Goal: Task Accomplishment & Management: Manage account settings

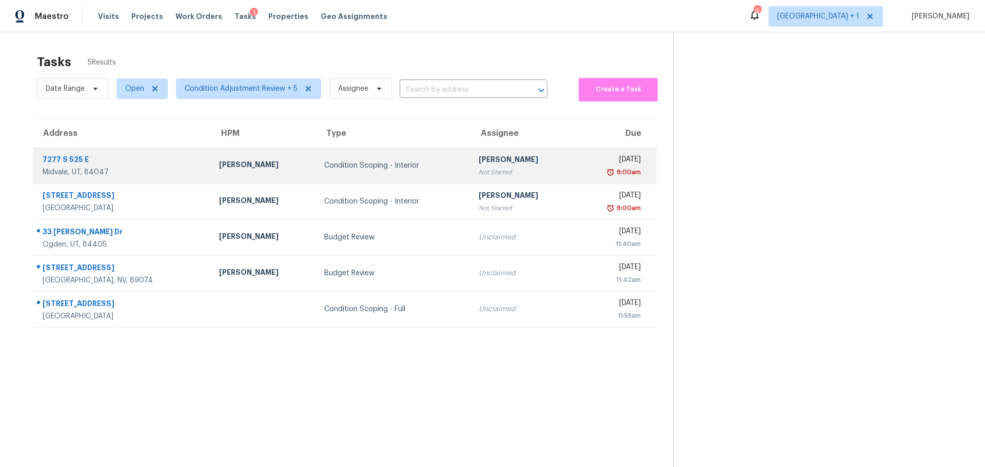
scroll to position [40, 0]
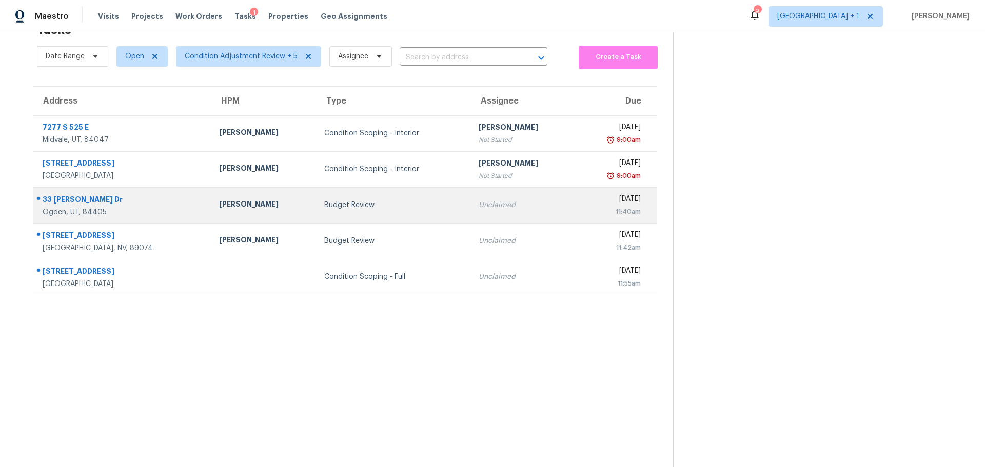
click at [184, 191] on td "33 Sylvia Dr Ogden, UT, 84405" at bounding box center [122, 205] width 178 height 36
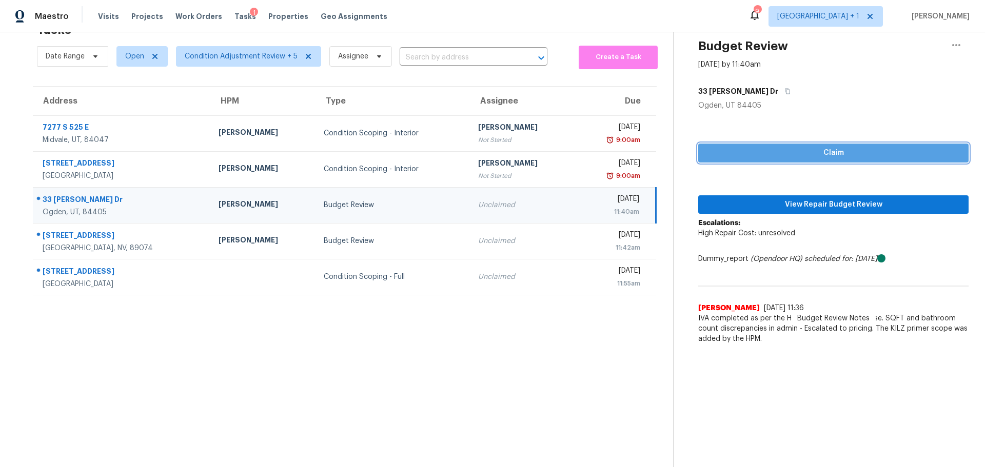
click at [737, 150] on span "Claim" at bounding box center [833, 153] width 254 height 13
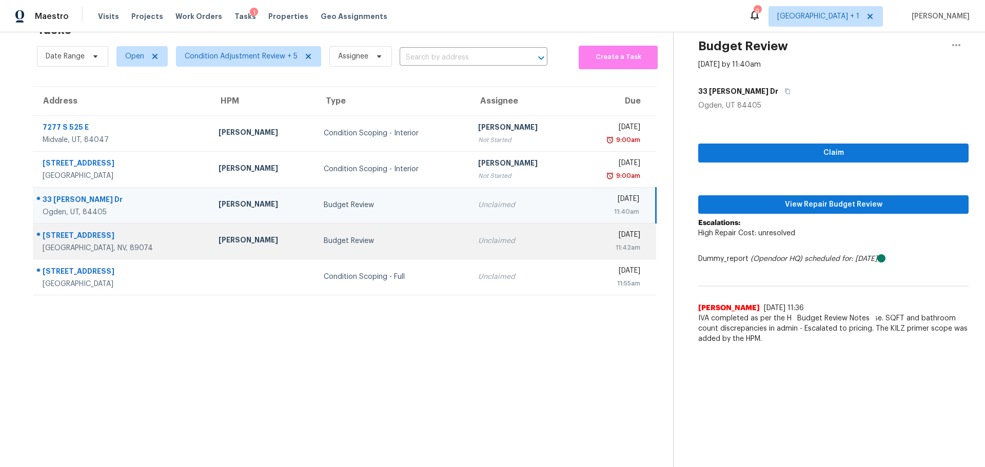
click at [131, 243] on div "Henderson, NV, 89074" at bounding box center [122, 248] width 159 height 10
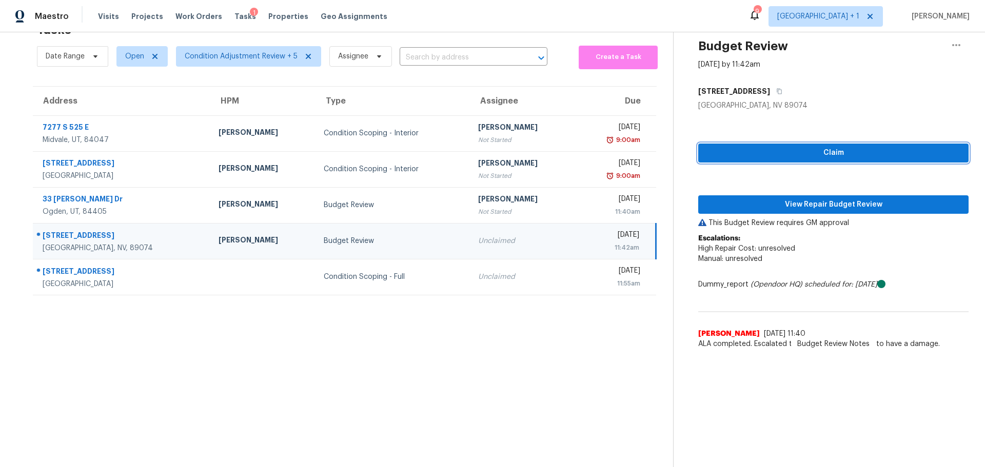
click at [786, 151] on span "Claim" at bounding box center [833, 153] width 254 height 13
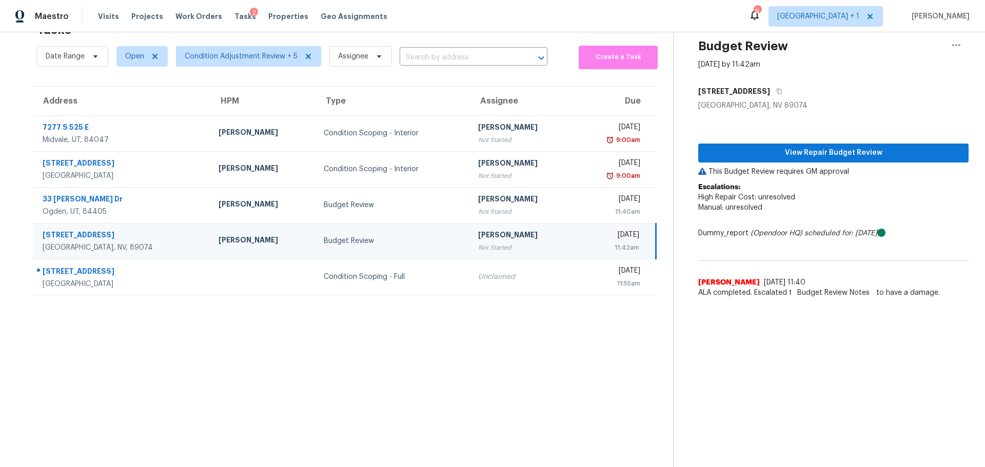
click at [374, 224] on td "Budget Review" at bounding box center [392, 241] width 154 height 36
click at [746, 151] on span "View Repair Budget Review" at bounding box center [833, 153] width 254 height 13
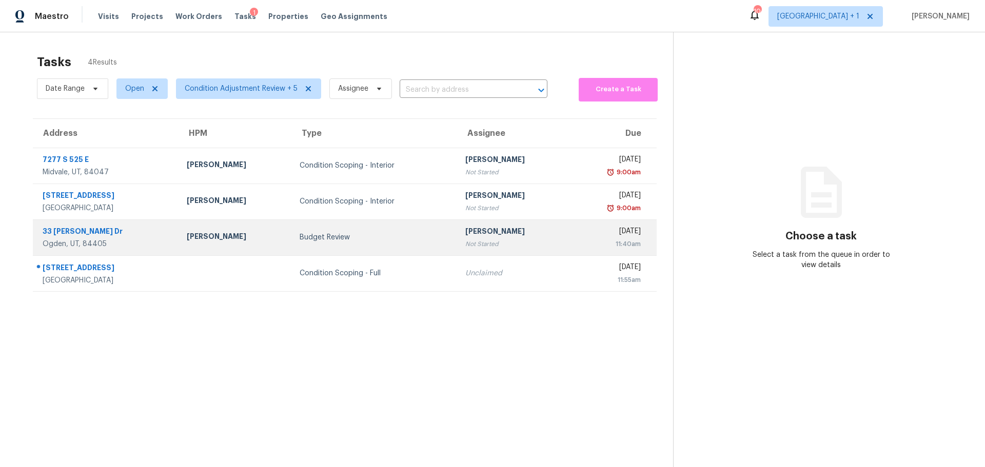
click at [147, 230] on div "33 [PERSON_NAME] Dr" at bounding box center [107, 232] width 128 height 13
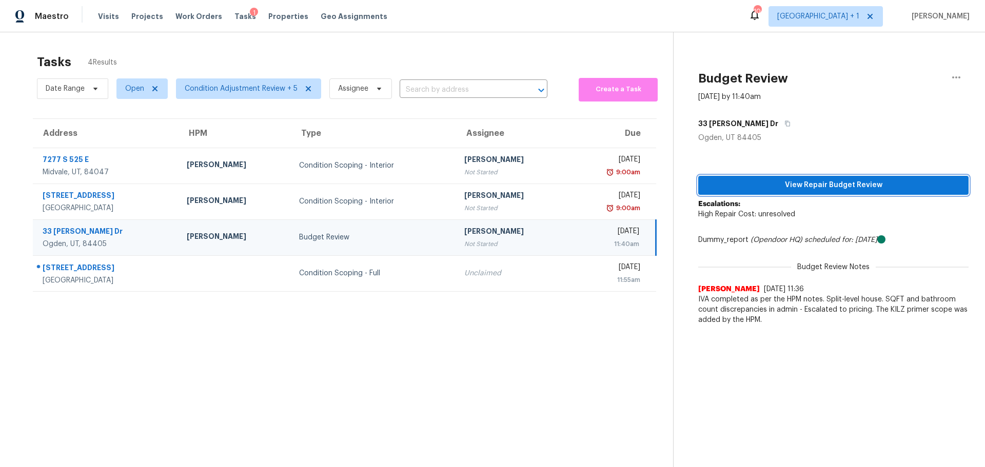
click at [794, 183] on span "View Repair Budget Review" at bounding box center [833, 185] width 254 height 13
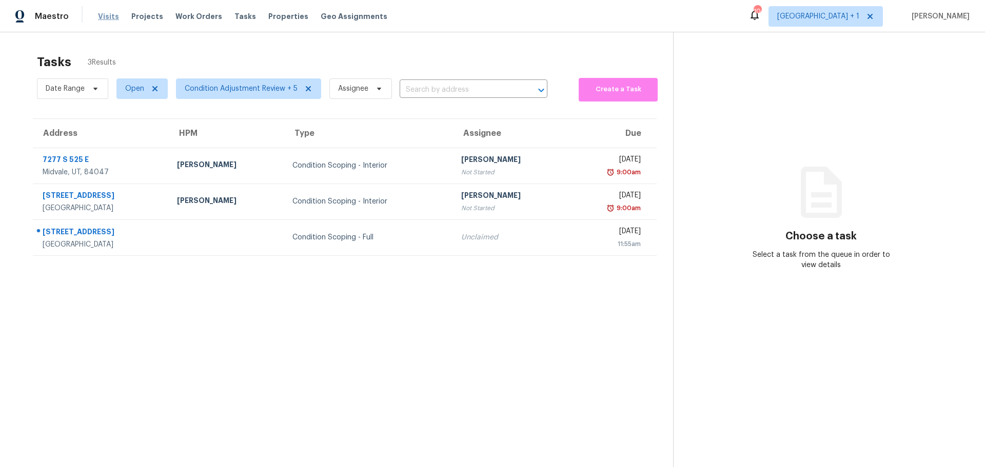
click at [108, 15] on span "Visits" at bounding box center [108, 16] width 21 height 10
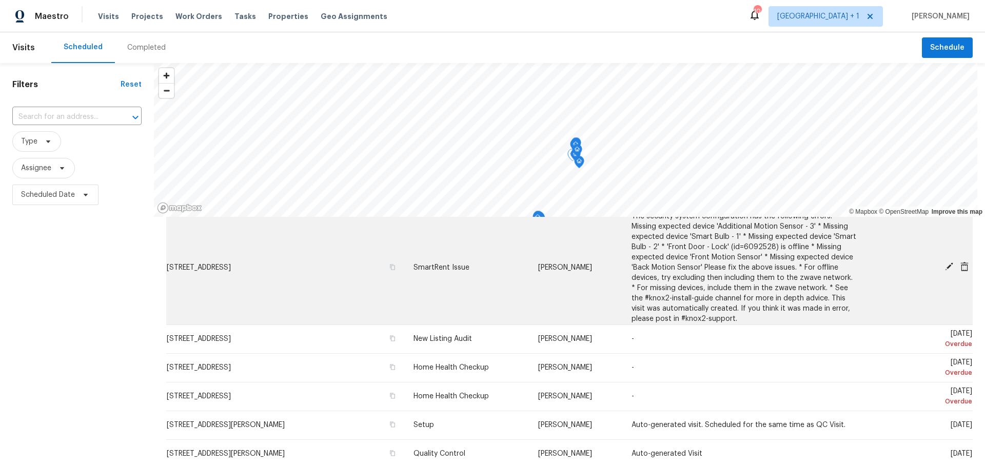
scroll to position [51, 0]
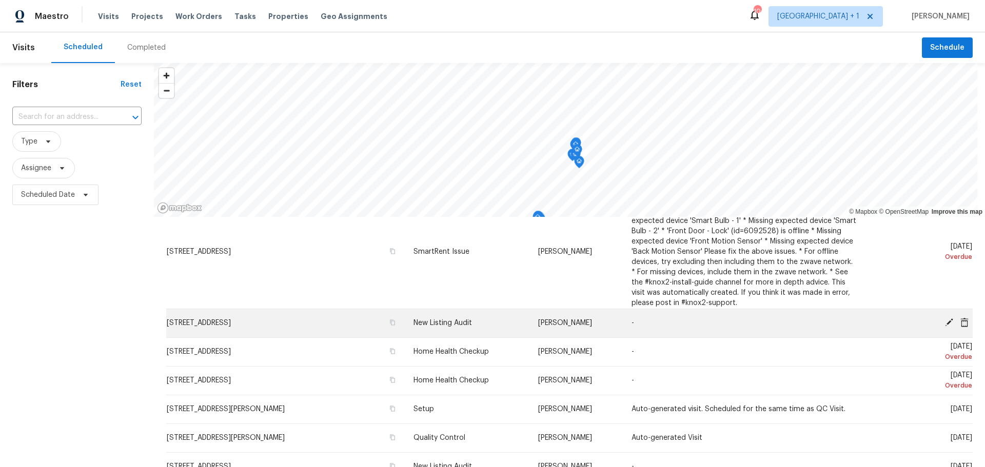
click at [944, 320] on icon at bounding box center [948, 322] width 9 height 9
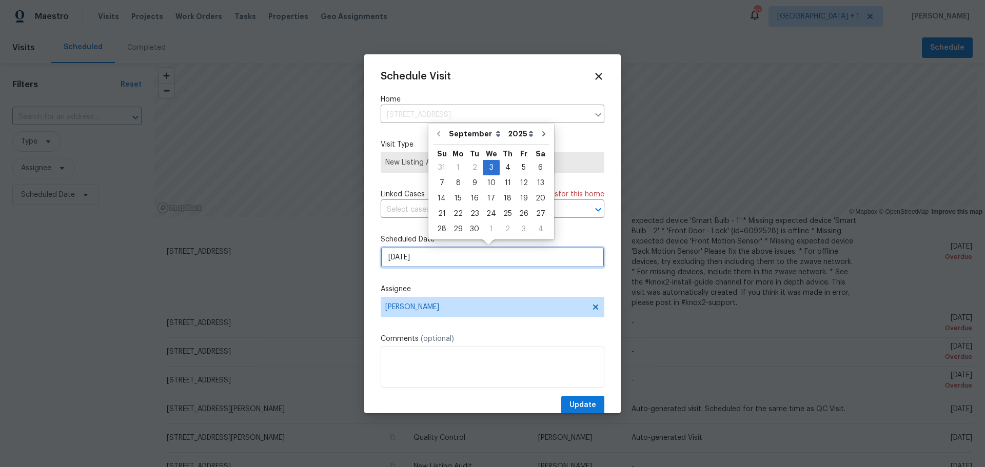
click at [407, 257] on input "[DATE]" at bounding box center [492, 257] width 224 height 21
click at [519, 165] on div "5" at bounding box center [523, 168] width 16 height 14
type input "[DATE]"
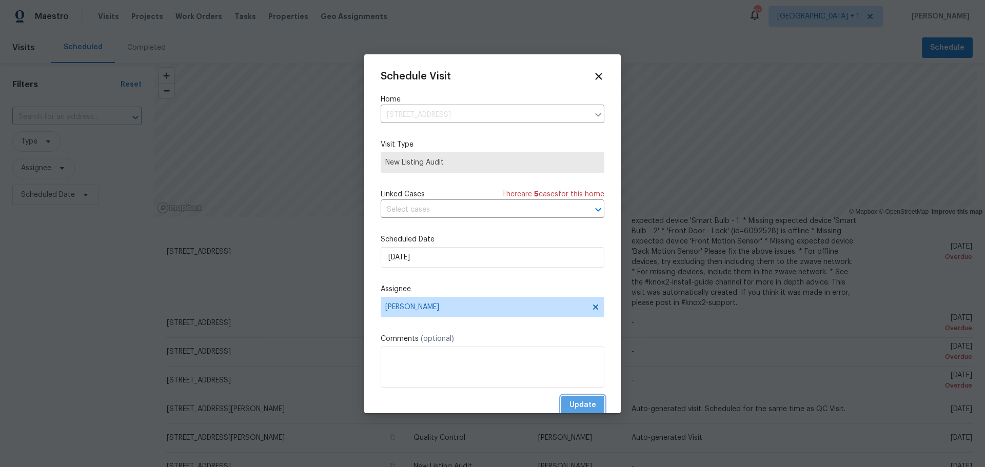
click at [571, 399] on span "Update" at bounding box center [582, 405] width 27 height 13
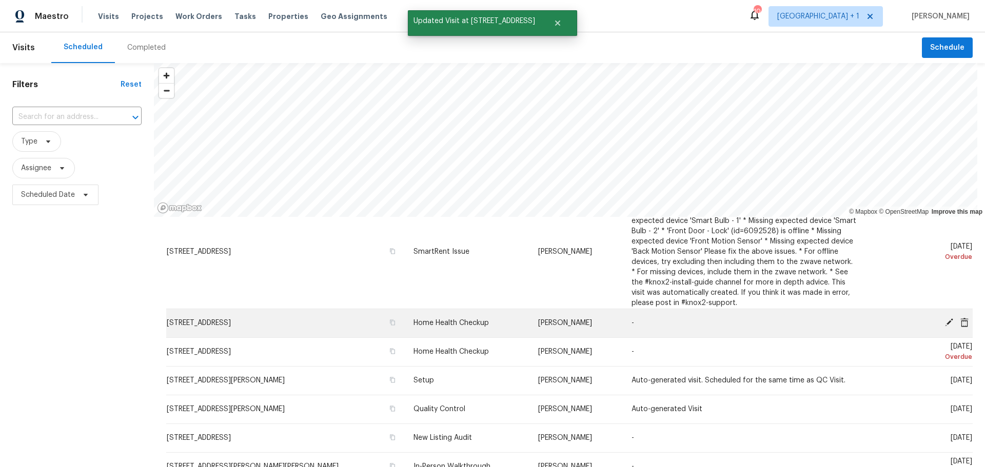
click at [945, 320] on icon at bounding box center [949, 322] width 8 height 8
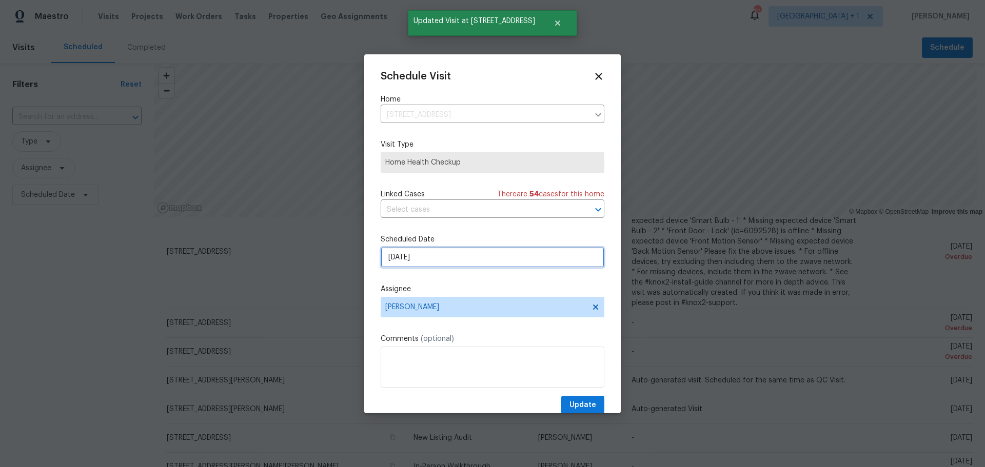
click at [430, 259] on input "[DATE]" at bounding box center [492, 257] width 224 height 21
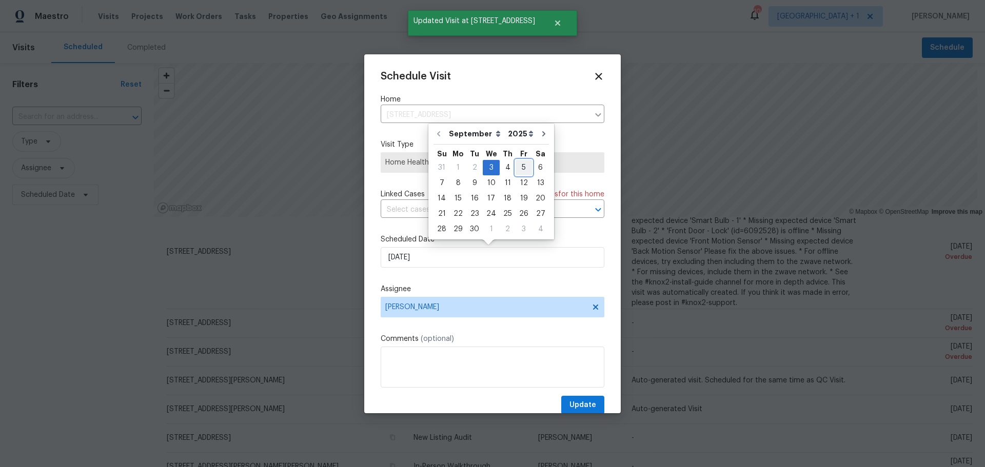
click at [519, 168] on div "5" at bounding box center [523, 168] width 16 height 14
type input "[DATE]"
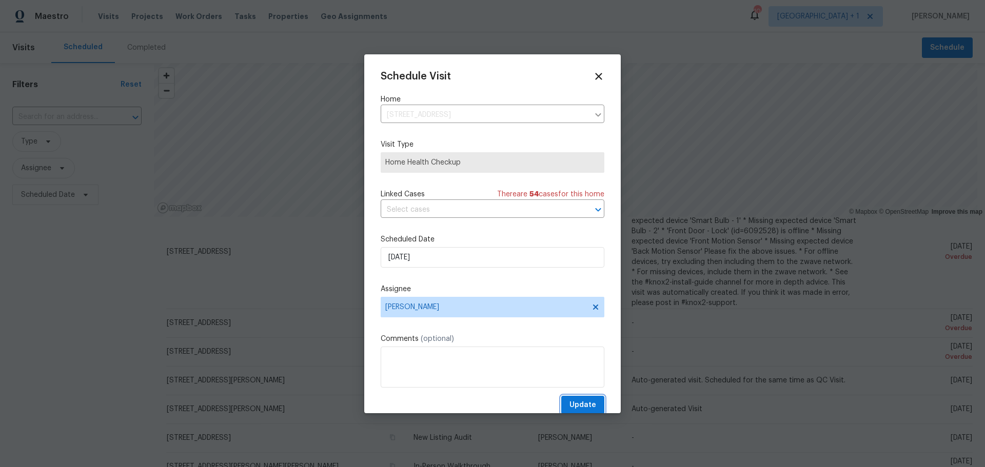
click at [569, 403] on span "Update" at bounding box center [582, 405] width 27 height 13
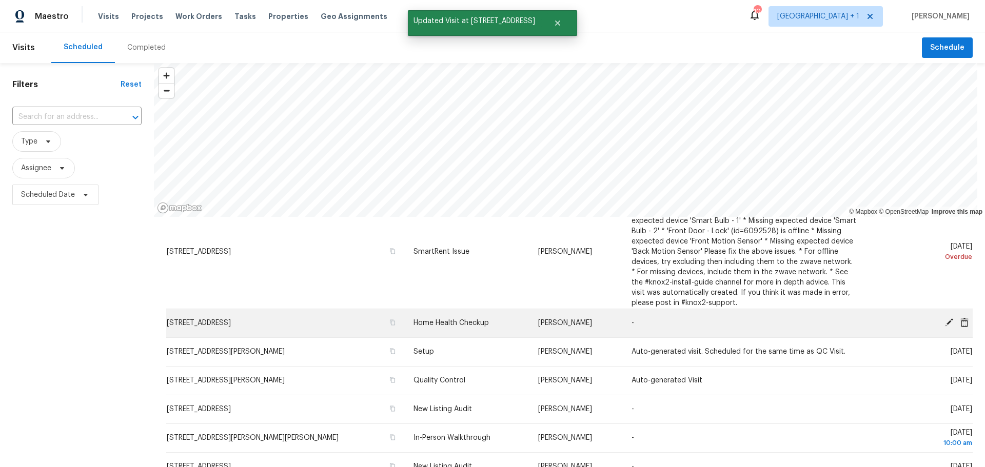
click at [944, 320] on icon at bounding box center [948, 322] width 9 height 9
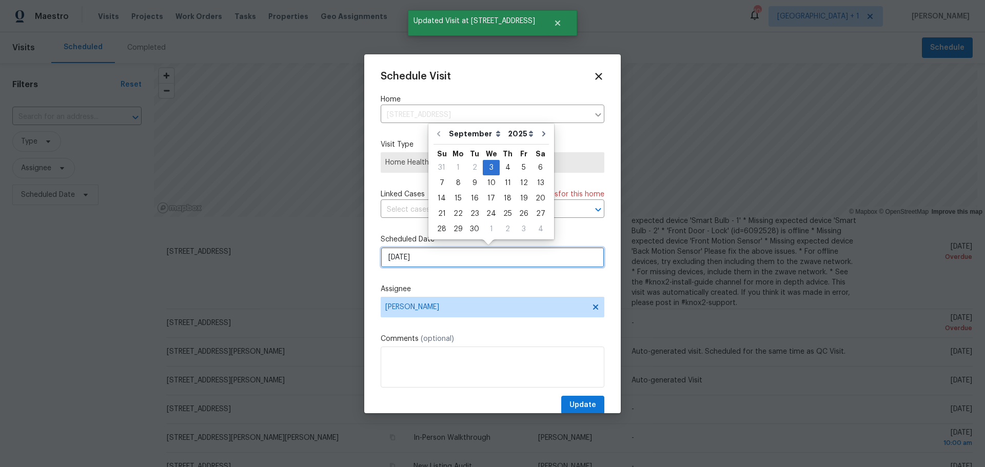
click at [416, 256] on input "[DATE]" at bounding box center [492, 257] width 224 height 21
click at [519, 162] on div "5" at bounding box center [523, 168] width 16 height 14
type input "[DATE]"
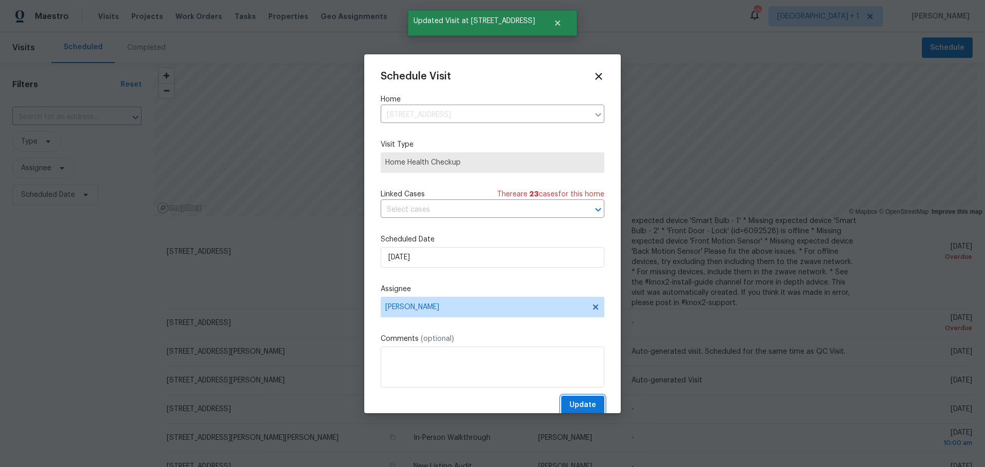
click at [581, 408] on span "Update" at bounding box center [582, 405] width 27 height 13
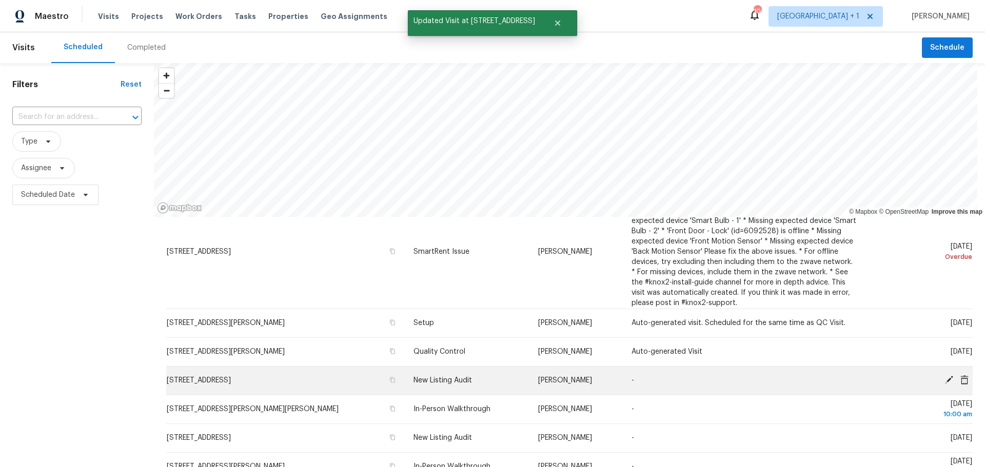
click at [944, 377] on icon at bounding box center [948, 379] width 9 height 9
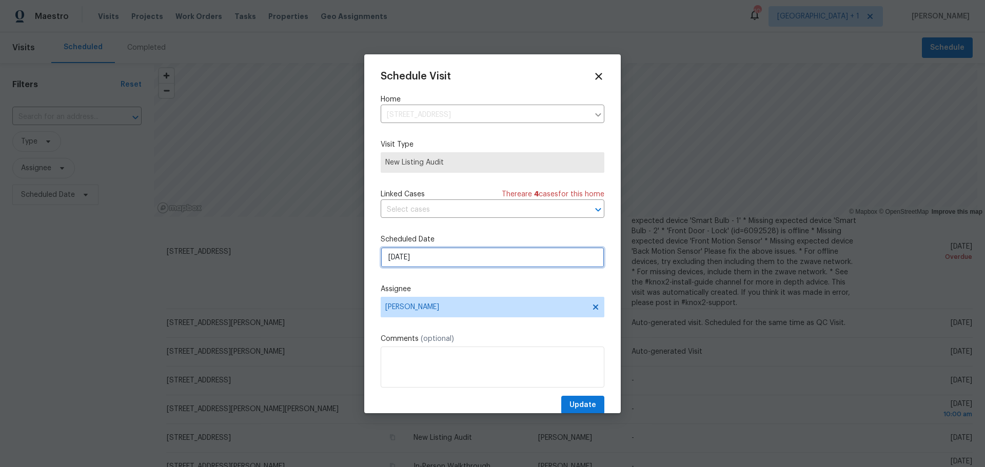
click at [429, 259] on input "[DATE]" at bounding box center [492, 257] width 224 height 21
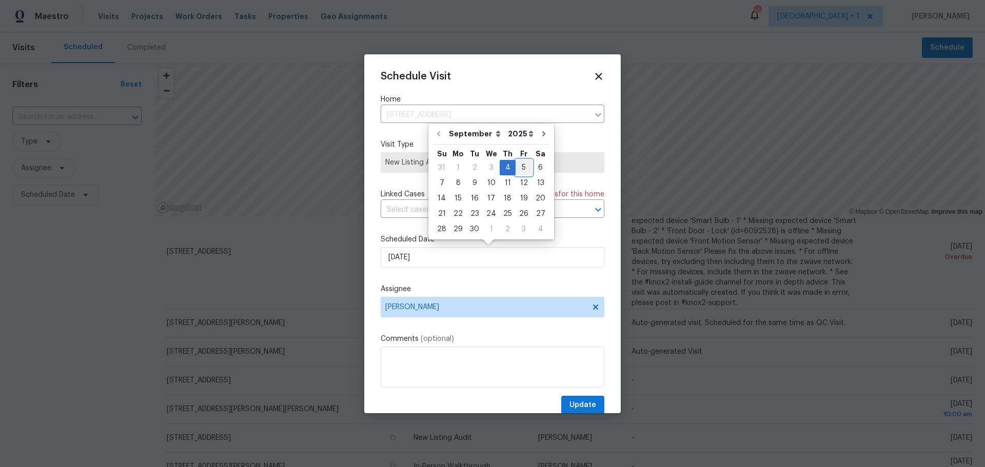
click at [525, 163] on div "5" at bounding box center [523, 168] width 16 height 14
type input "[DATE]"
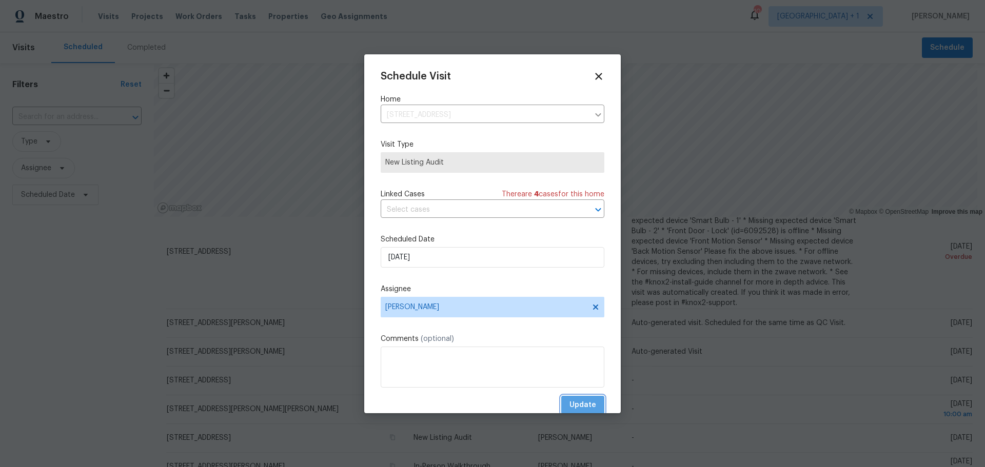
click at [575, 399] on span "Update" at bounding box center [582, 405] width 27 height 13
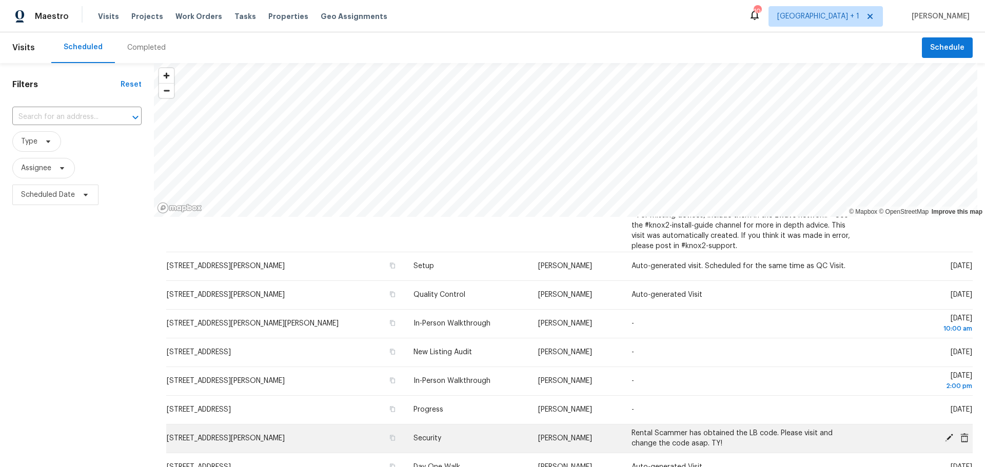
scroll to position [103, 0]
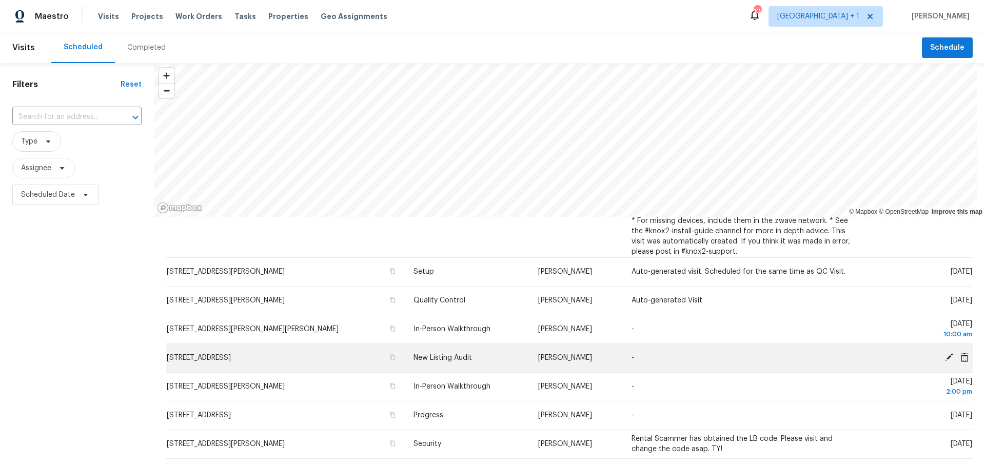
click at [302, 365] on td "[STREET_ADDRESS]" at bounding box center [285, 358] width 239 height 29
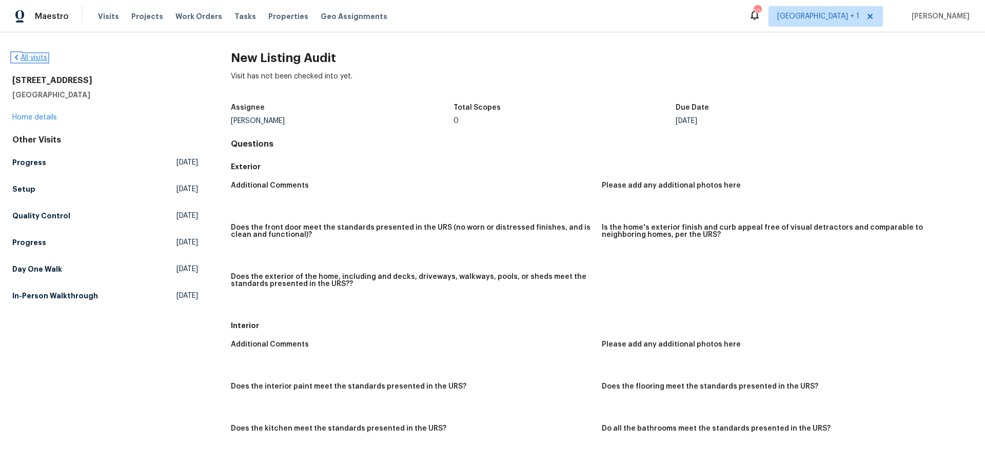
click at [26, 54] on link "All visits" at bounding box center [29, 57] width 35 height 7
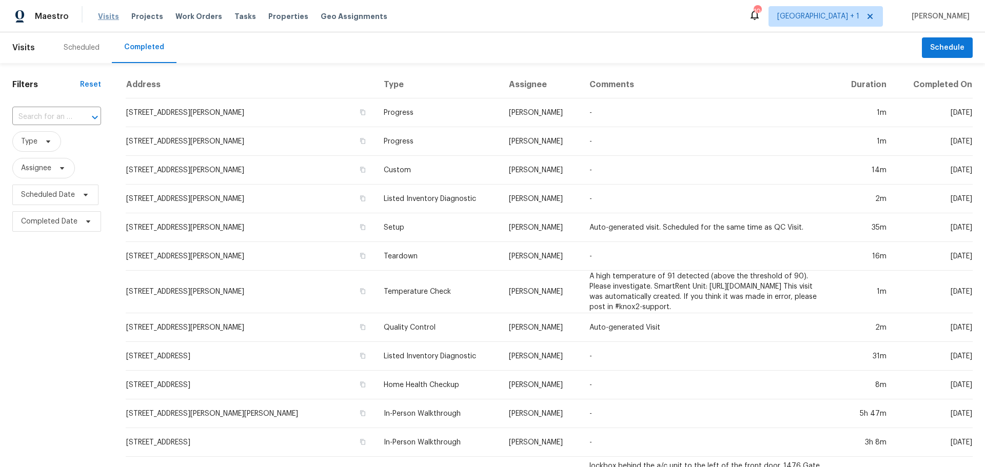
click at [104, 16] on span "Visits" at bounding box center [108, 16] width 21 height 10
click at [87, 47] on div "Scheduled" at bounding box center [82, 48] width 36 height 10
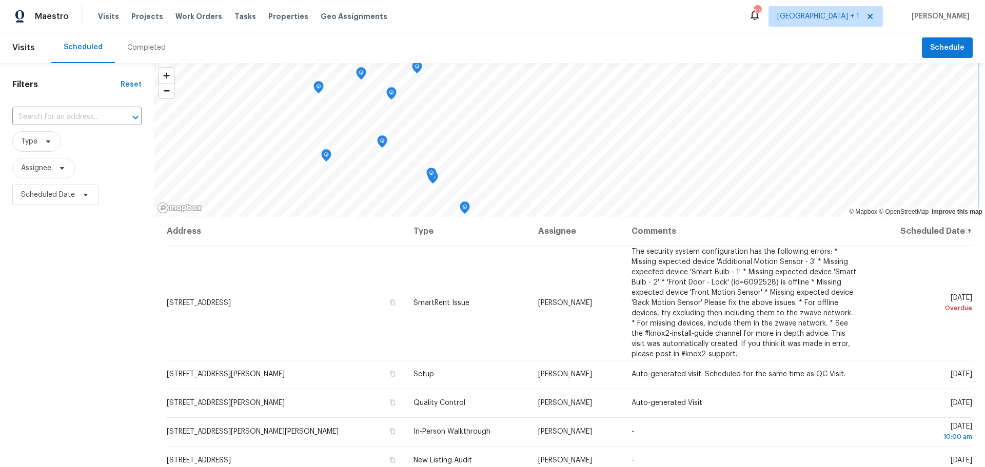
click at [417, 68] on icon "Map marker" at bounding box center [416, 68] width 1 height 2
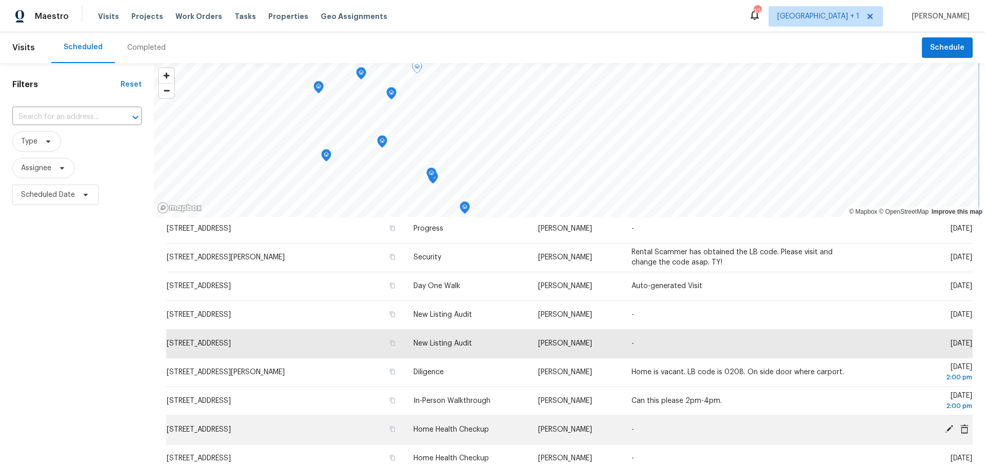
scroll to position [308, 0]
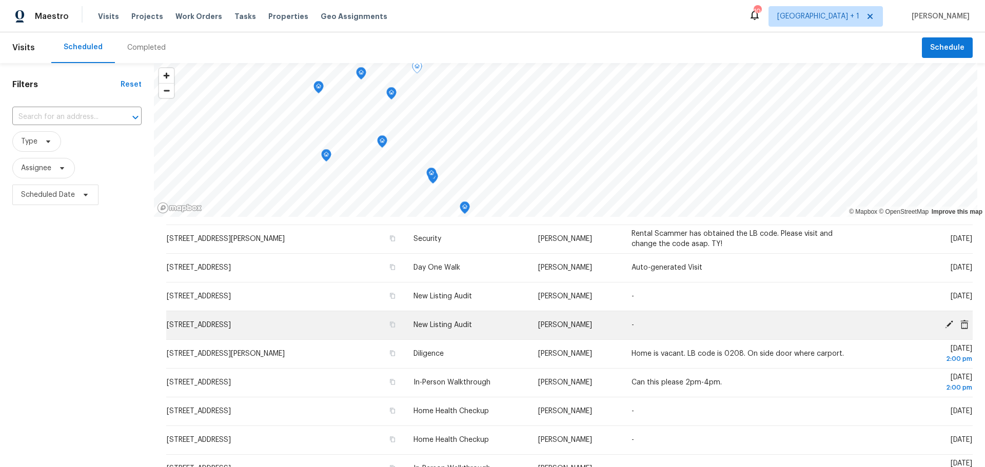
click at [944, 326] on icon at bounding box center [948, 324] width 9 height 9
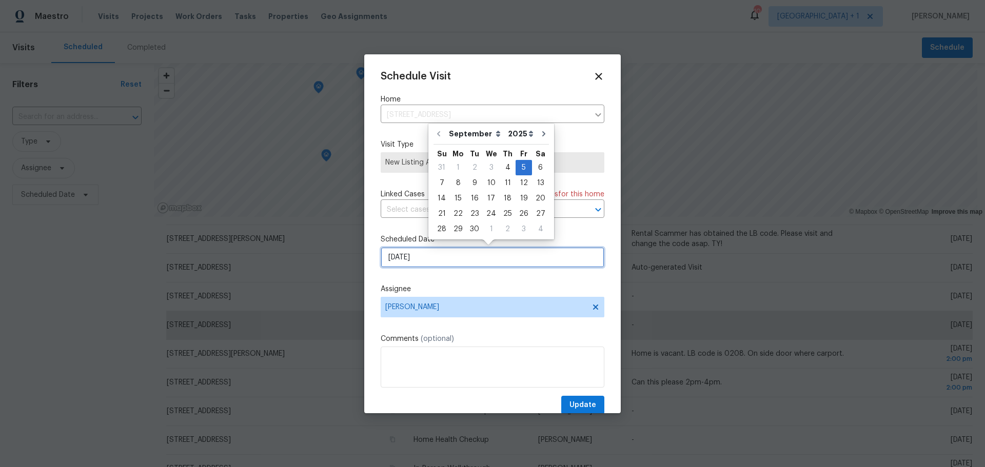
click at [460, 254] on input "[DATE]" at bounding box center [492, 257] width 224 height 21
click at [499, 164] on div "4" at bounding box center [507, 168] width 16 height 14
type input "[DATE]"
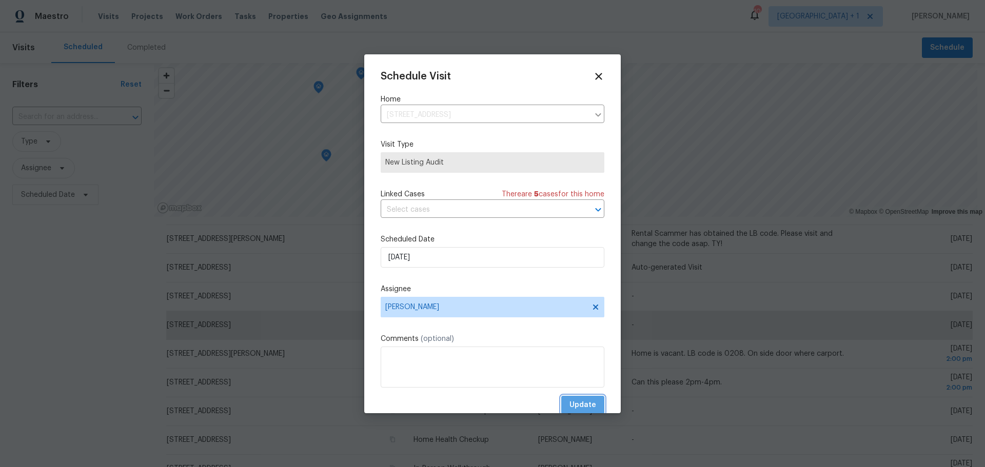
click at [569, 399] on span "Update" at bounding box center [582, 405] width 27 height 13
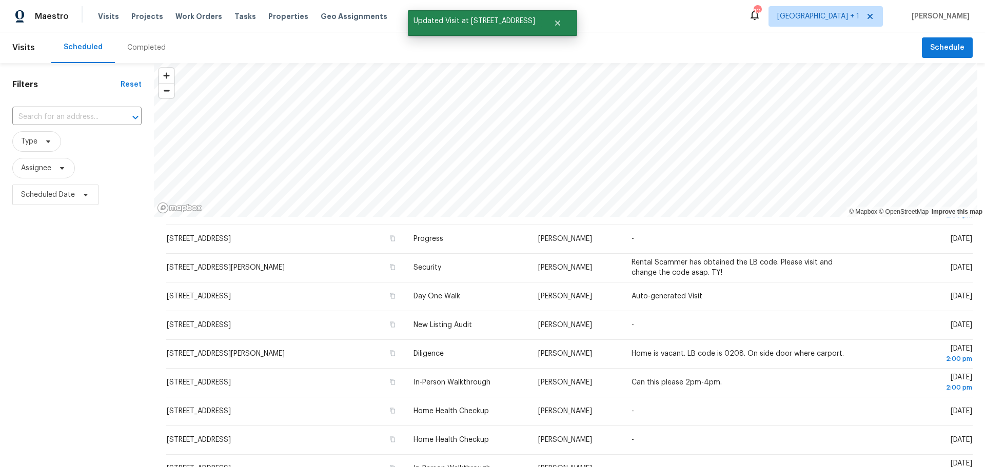
scroll to position [135, 0]
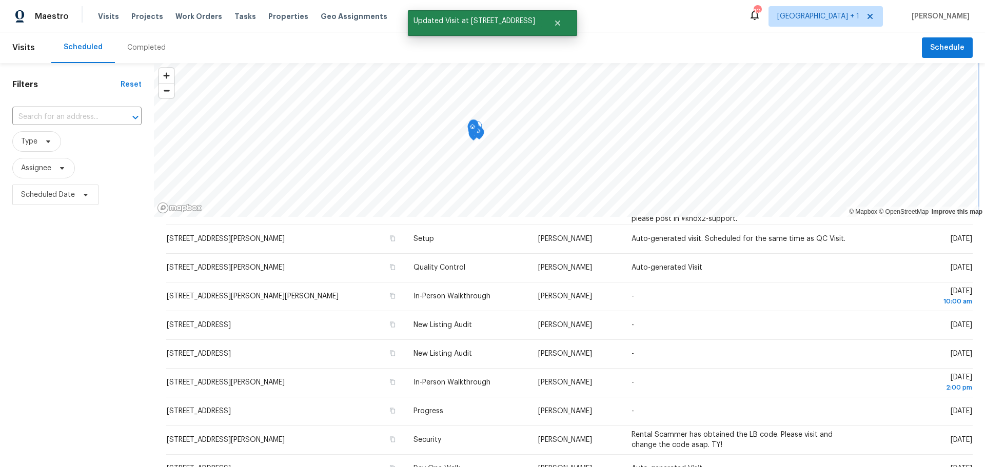
click at [478, 58] on div "Visits Scheduled Completed Schedule Filters Reset ​ Type Assignee Scheduled Dat…" at bounding box center [492, 249] width 985 height 435
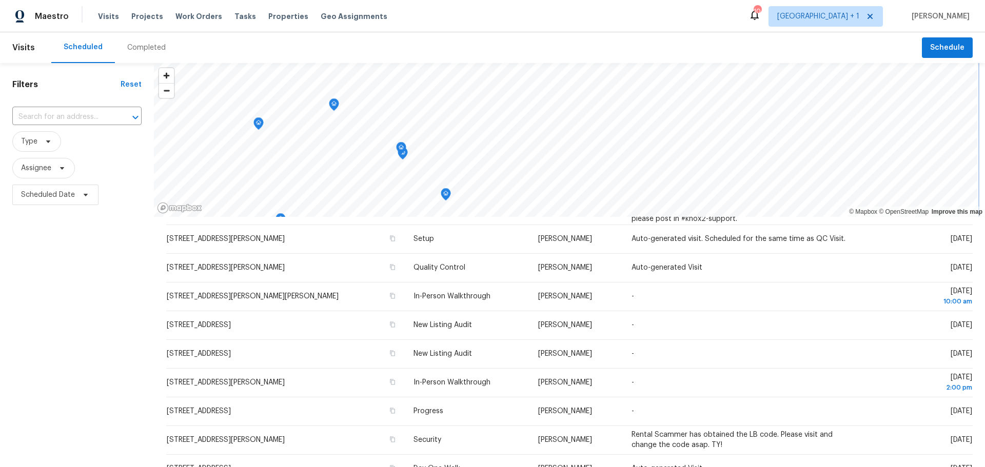
click at [447, 198] on icon "Map marker" at bounding box center [445, 195] width 9 height 12
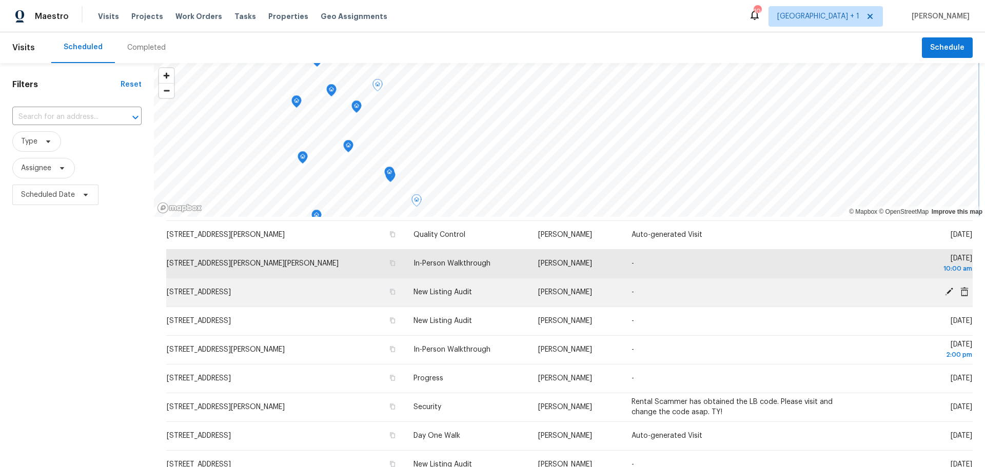
scroll to position [187, 0]
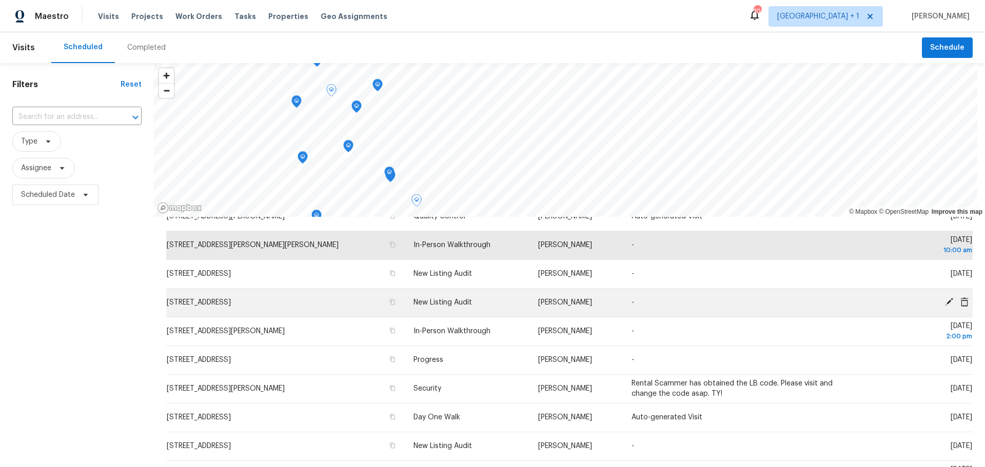
click at [944, 300] on icon at bounding box center [948, 301] width 9 height 9
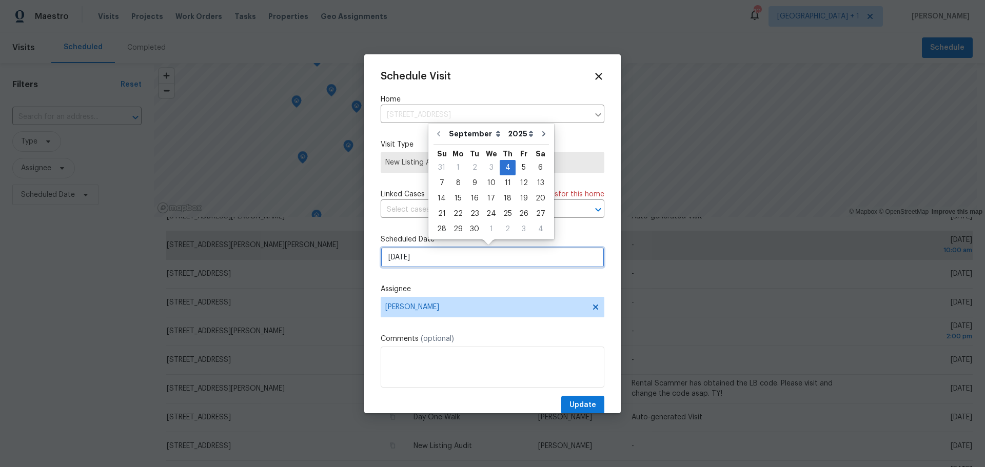
click at [406, 256] on input "[DATE]" at bounding box center [492, 257] width 224 height 21
click at [518, 167] on div "5" at bounding box center [523, 168] width 16 height 14
type input "[DATE]"
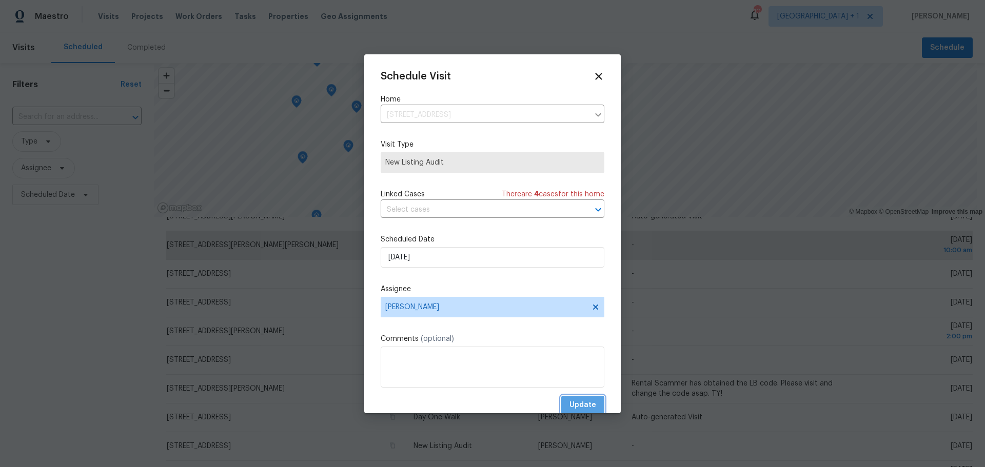
click at [588, 407] on span "Update" at bounding box center [582, 405] width 27 height 13
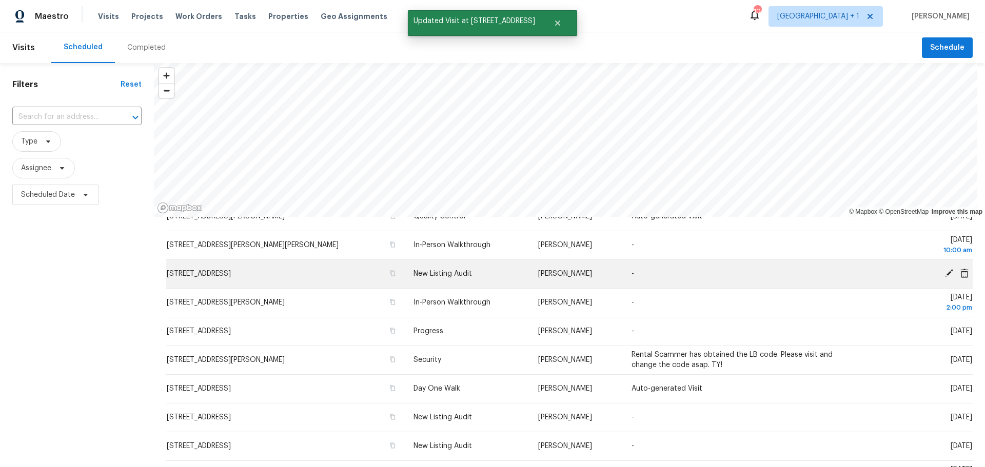
click at [944, 275] on icon at bounding box center [948, 273] width 9 height 9
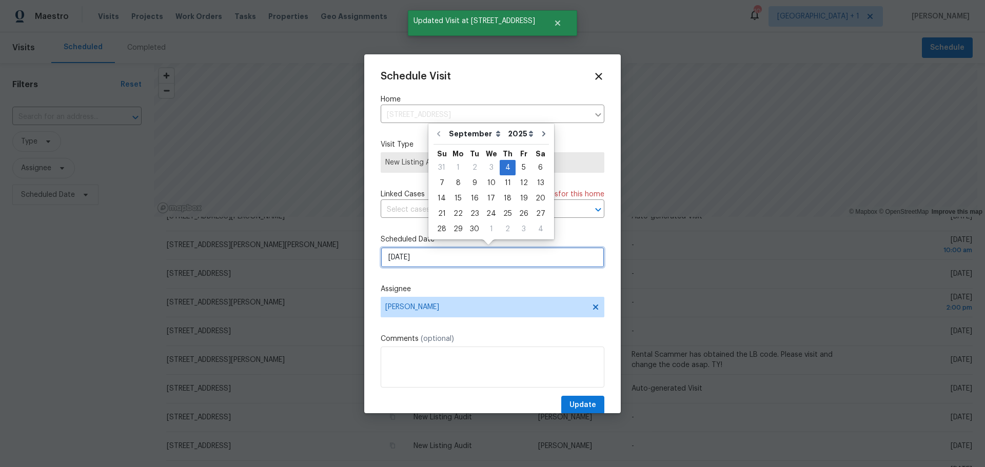
click at [501, 259] on input "[DATE]" at bounding box center [492, 257] width 224 height 21
click at [519, 167] on div "5" at bounding box center [523, 168] width 16 height 14
type input "[DATE]"
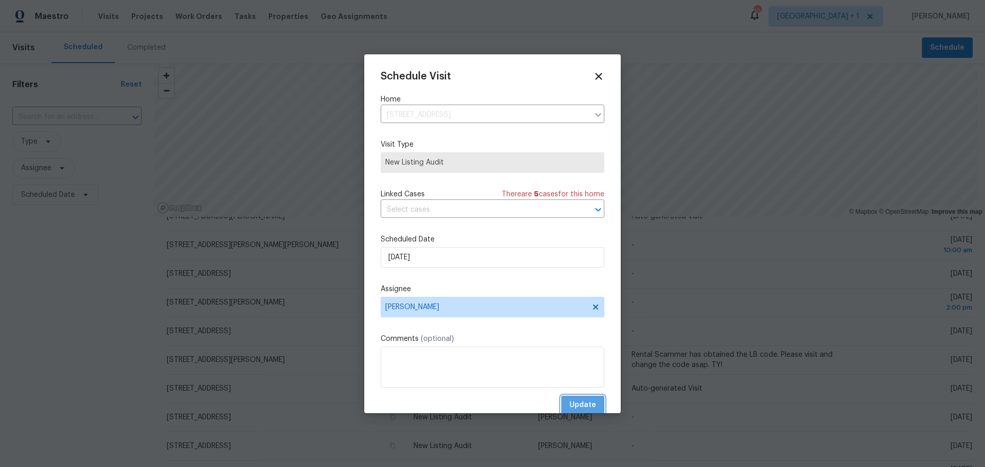
click at [569, 407] on span "Update" at bounding box center [582, 405] width 27 height 13
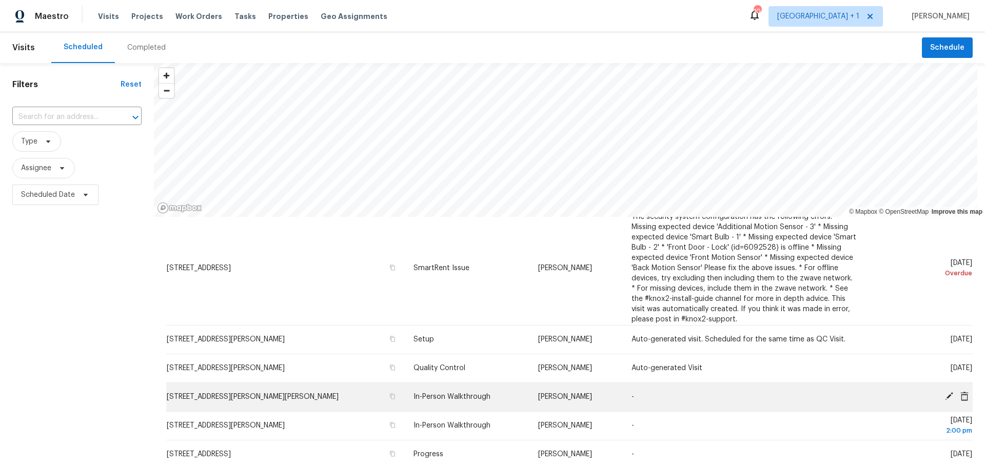
scroll to position [0, 0]
